Goal: Find specific page/section: Find specific page/section

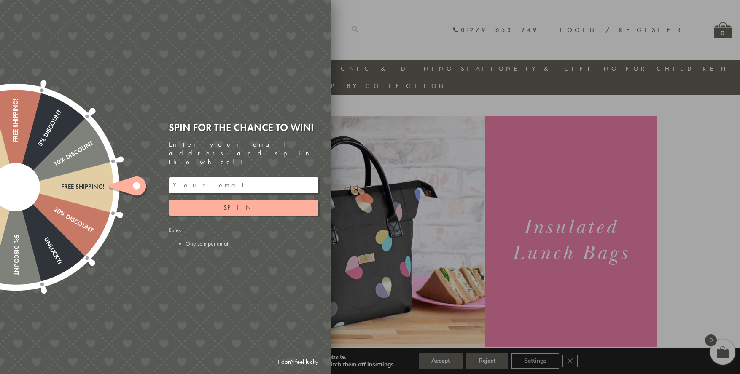
click at [416, 49] on div at bounding box center [370, 187] width 740 height 374
click at [576, 69] on div at bounding box center [370, 187] width 740 height 374
click at [293, 360] on link "I don't feel lucky" at bounding box center [297, 362] width 49 height 16
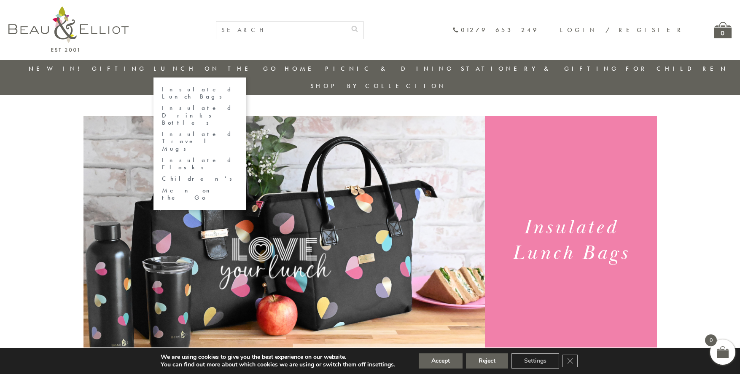
click at [222, 88] on link "Insulated Lunch Bags" at bounding box center [200, 93] width 76 height 15
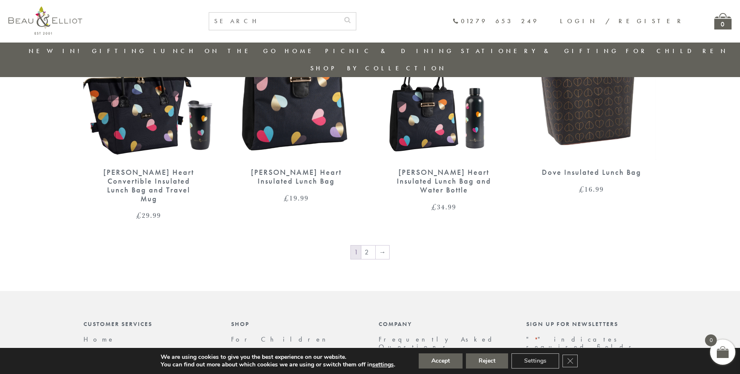
scroll to position [1507, 0]
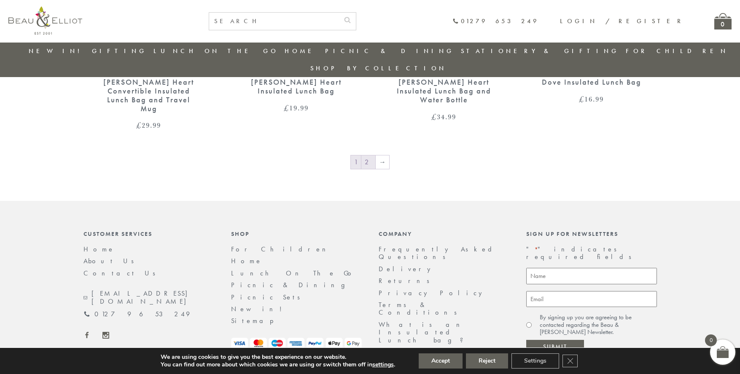
click at [368, 155] on link "2" at bounding box center [368, 161] width 14 height 13
